Goal: Information Seeking & Learning: Learn about a topic

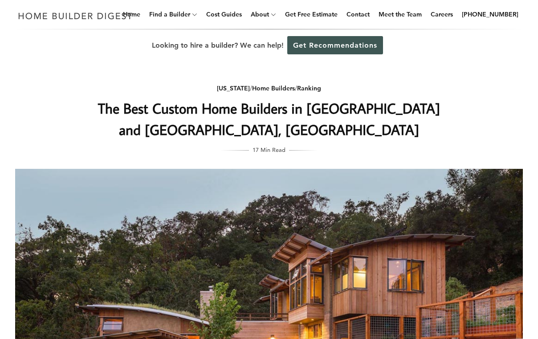
drag, startPoint x: 0, startPoint y: 0, endPoint x: 90, endPoint y: 128, distance: 156.3
click at [90, 128] on div "[US_STATE] / Home Builders / Ranking The Best Custom Home Builders in [GEOGRAPH…" at bounding box center [269, 284] width 536 height 446
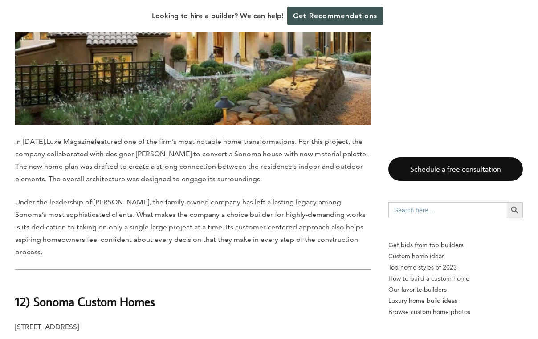
scroll to position [1564, 0]
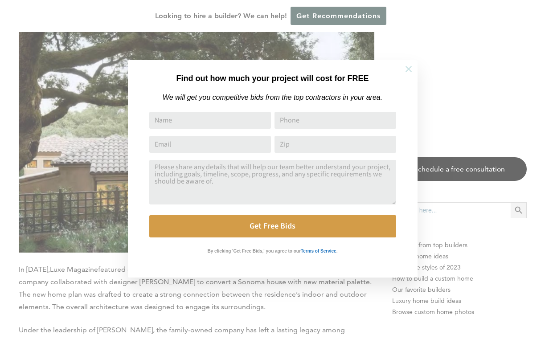
click at [407, 67] on icon at bounding box center [409, 69] width 10 height 10
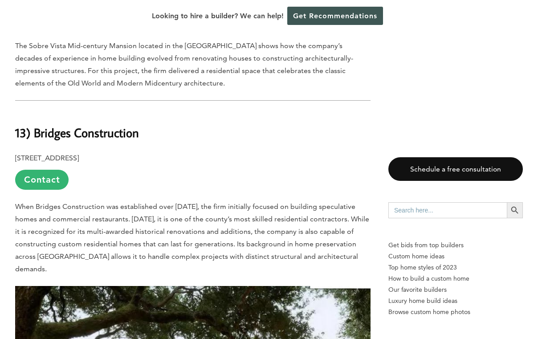
scroll to position [1295, 0]
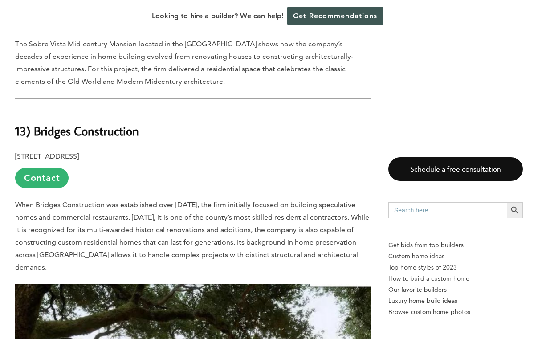
click at [66, 123] on b "13) Bridges Construction" at bounding box center [77, 131] width 124 height 16
drag, startPoint x: 139, startPoint y: 96, endPoint x: 34, endPoint y: 90, distance: 104.8
click at [34, 110] on h2 "13) Bridges Construction" at bounding box center [192, 125] width 355 height 31
drag, startPoint x: 34, startPoint y: 90, endPoint x: 64, endPoint y: 89, distance: 29.9
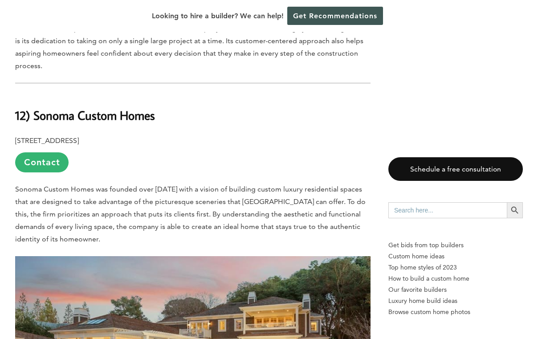
scroll to position [1878, 0]
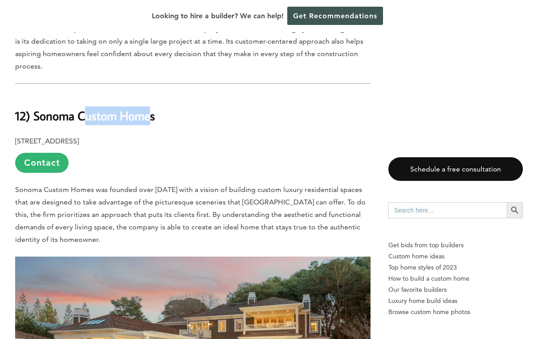
drag, startPoint x: 153, startPoint y: 82, endPoint x: 86, endPoint y: 84, distance: 66.8
click at [86, 108] on b "12) Sonoma Custom Homes" at bounding box center [85, 116] width 140 height 16
drag, startPoint x: 86, startPoint y: 84, endPoint x: 146, endPoint y: 87, distance: 59.8
click at [146, 94] on h2 "12) Sonoma Custom Homes" at bounding box center [192, 109] width 355 height 31
drag, startPoint x: 159, startPoint y: 76, endPoint x: 32, endPoint y: 82, distance: 128.0
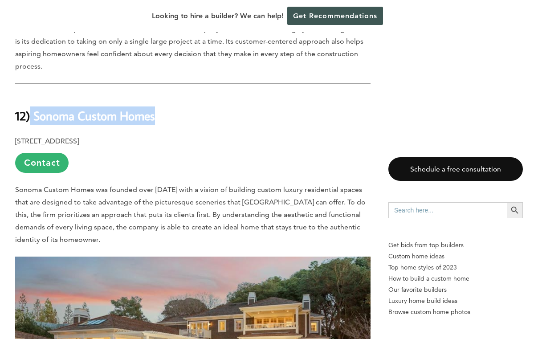
click at [32, 94] on h2 "12) Sonoma Custom Homes" at bounding box center [192, 109] width 355 height 31
drag, startPoint x: 32, startPoint y: 82, endPoint x: 43, endPoint y: 82, distance: 11.6
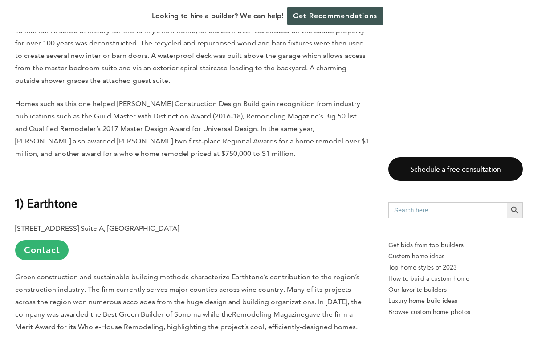
scroll to position [8070, 0]
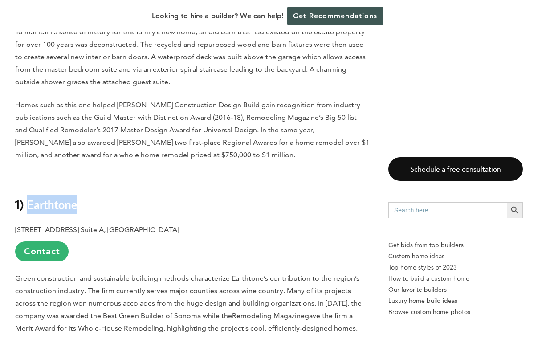
drag, startPoint x: 82, startPoint y: 42, endPoint x: 29, endPoint y: 44, distance: 53.9
click at [29, 183] on h2 "1) Earthtone" at bounding box center [192, 198] width 355 height 31
copy b "Earthtone"
